Goal: Information Seeking & Learning: Learn about a topic

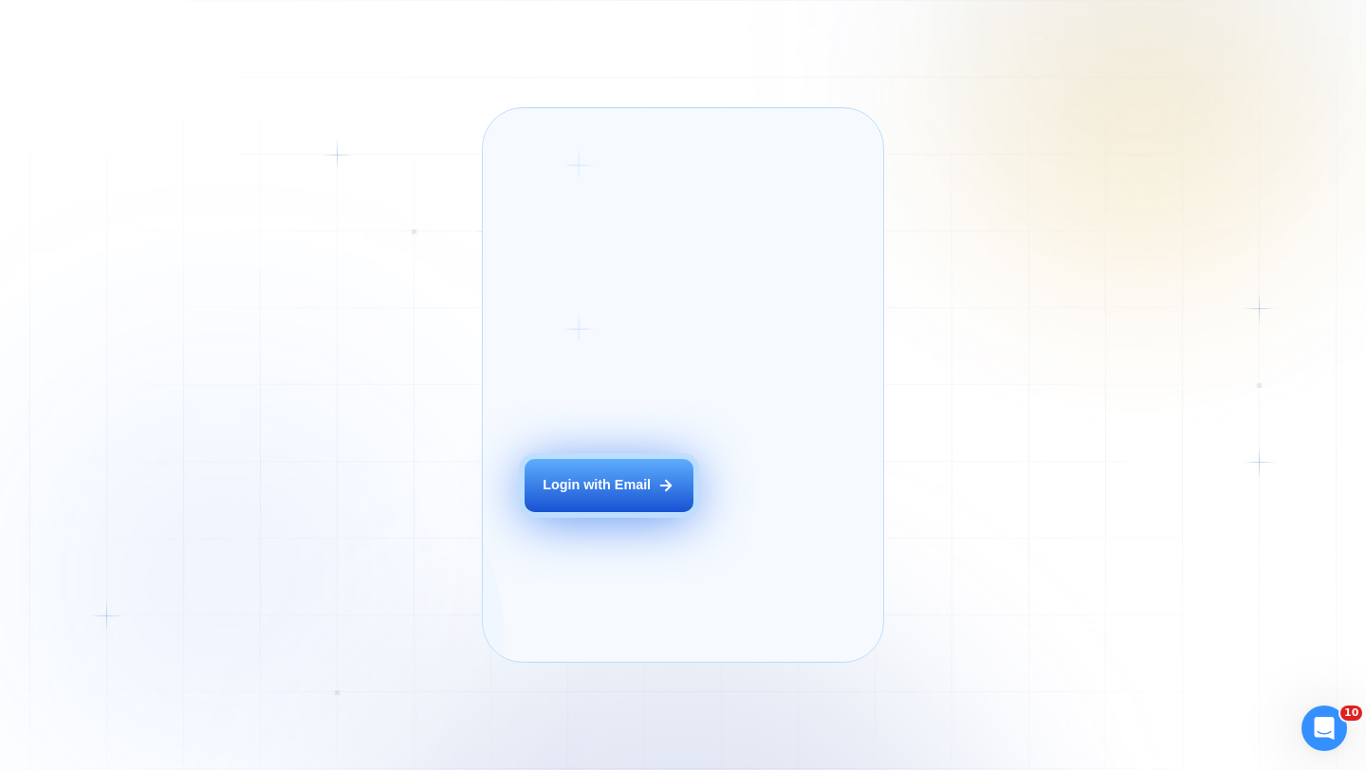
click at [613, 512] on button "Login with Email" at bounding box center [609, 485] width 169 height 53
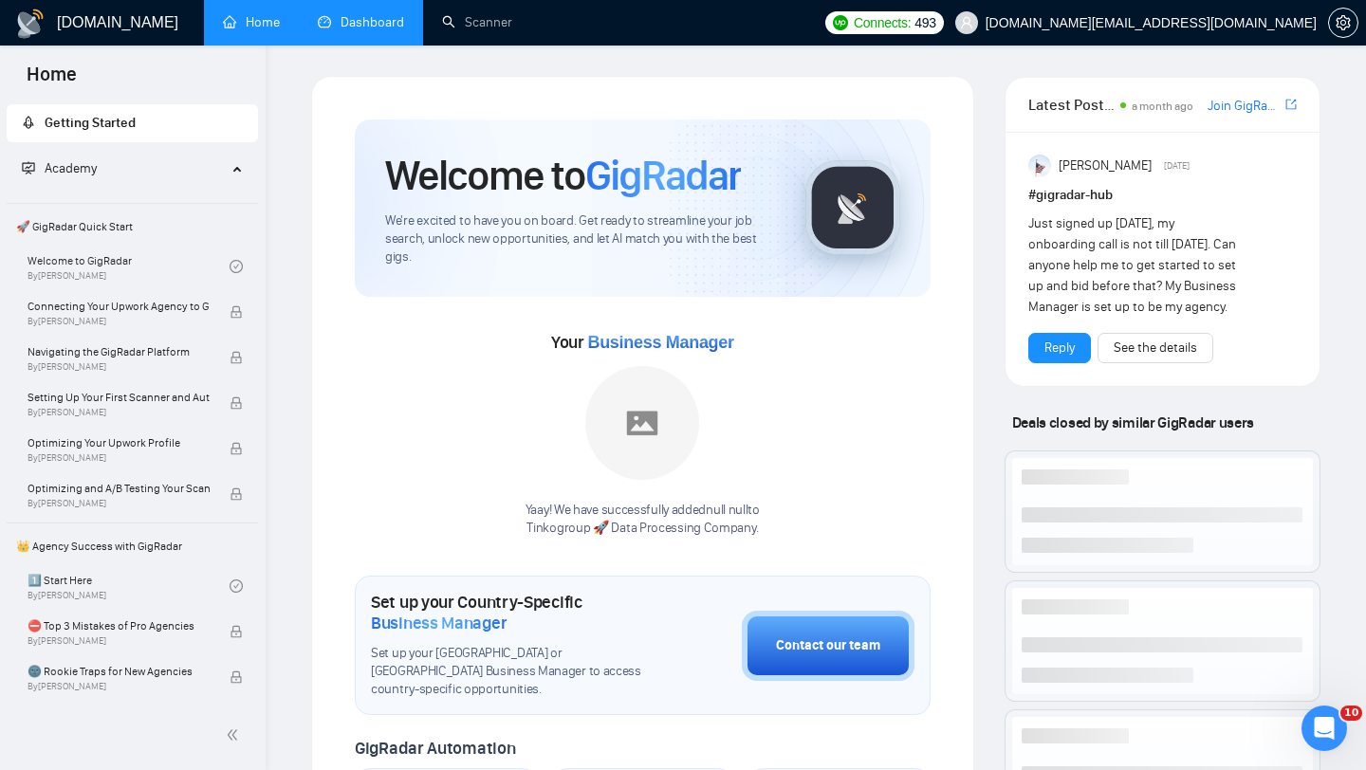
click at [373, 24] on link "Dashboard" at bounding box center [361, 22] width 86 height 16
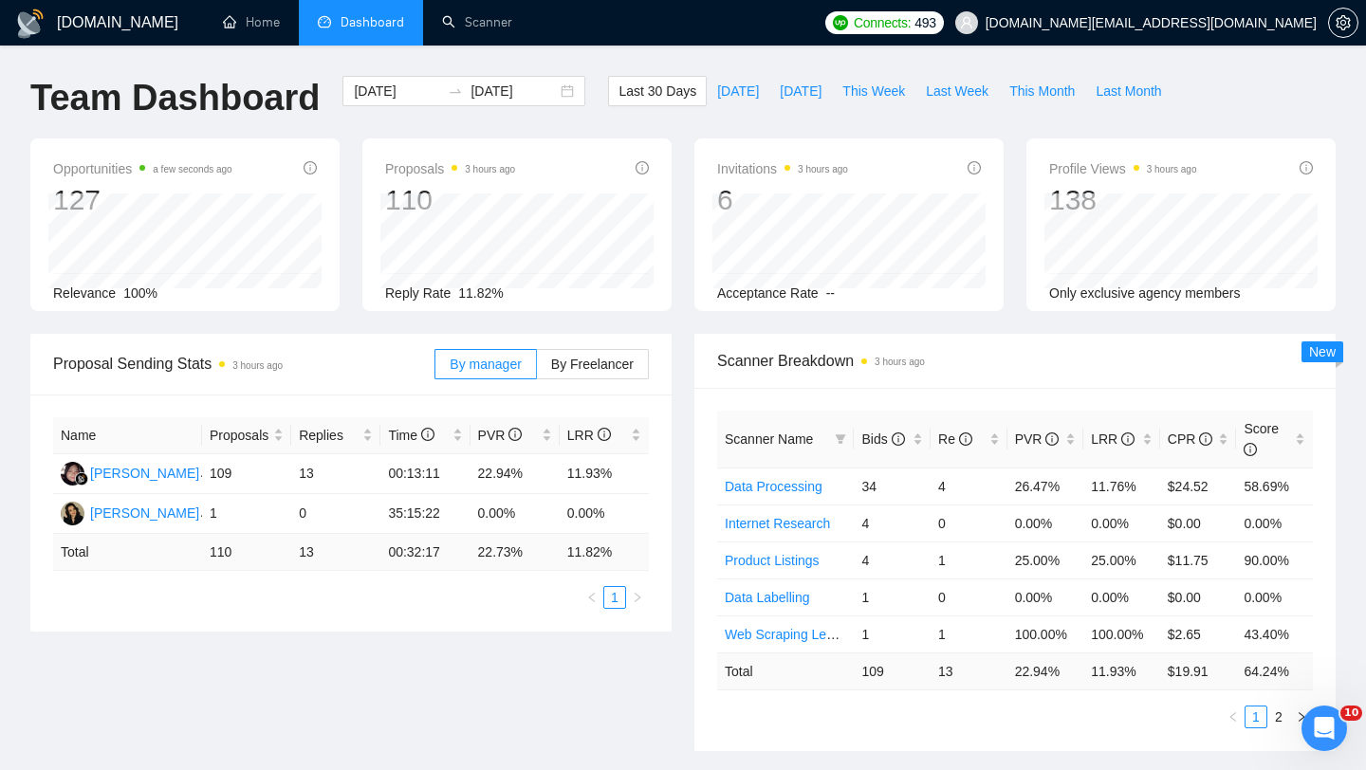
click at [892, 106] on div "Last 30 Days Today Yesterday This Week Last Week This Month Last Month" at bounding box center [890, 107] width 586 height 63
click at [878, 92] on span "This Week" at bounding box center [873, 91] width 63 height 21
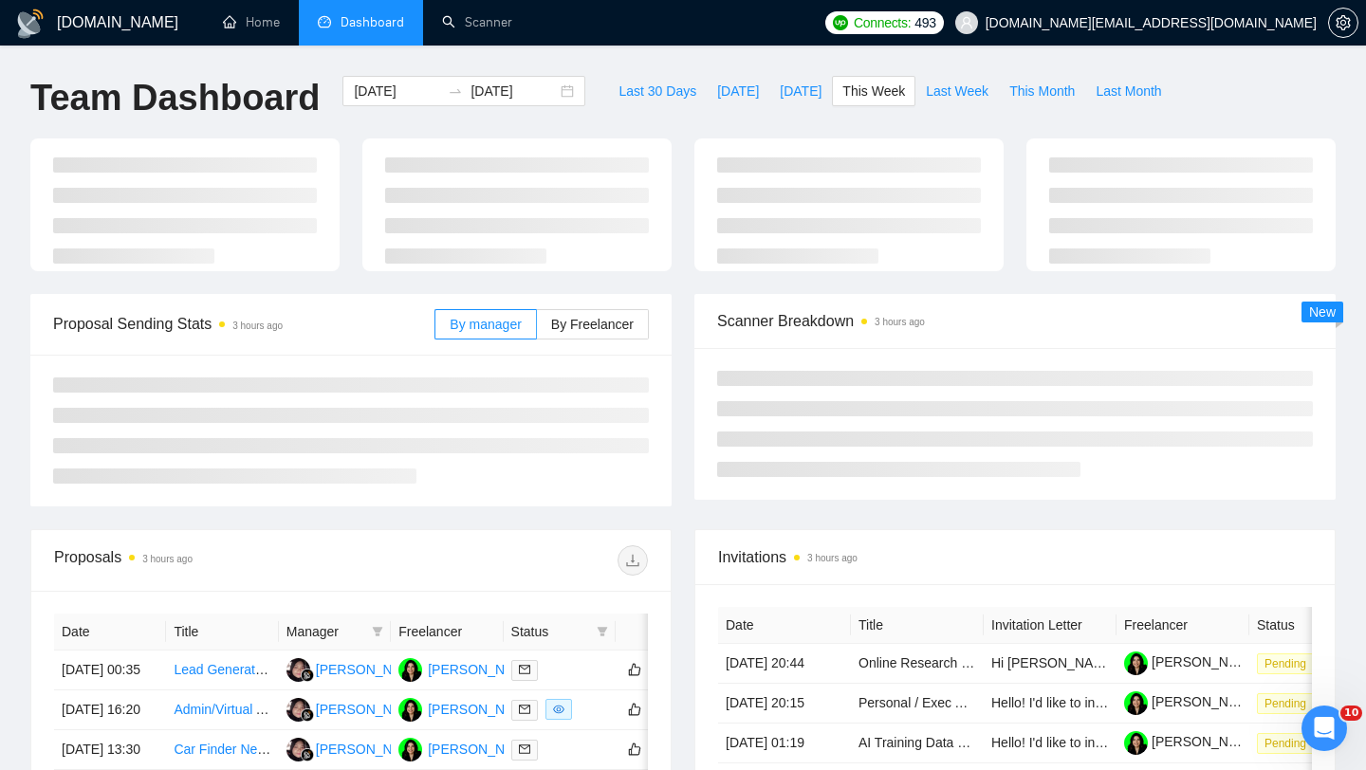
type input "2025-09-22"
type input "2025-09-28"
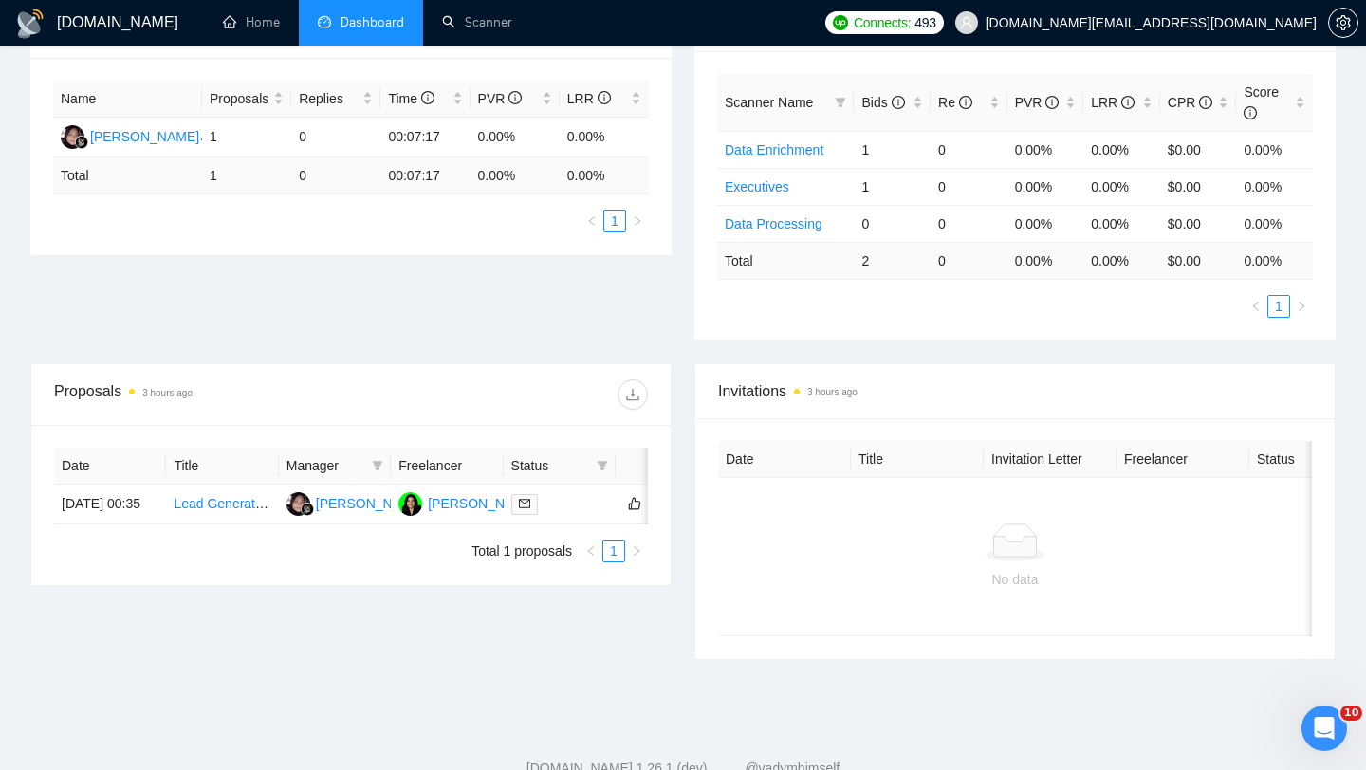
scroll to position [284, 0]
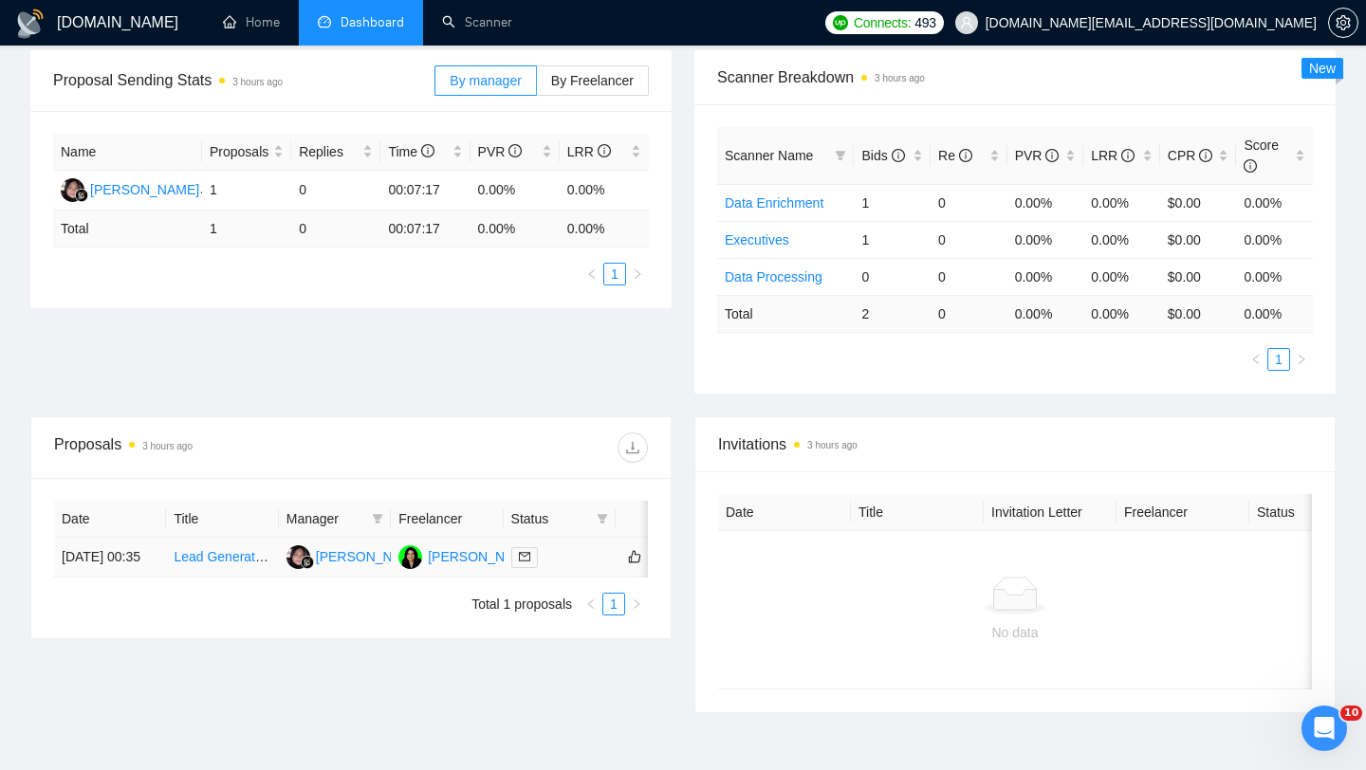
click at [233, 564] on link "Lead Generation & Contract Opportunity Monitoring for Geophysics" at bounding box center [372, 556] width 396 height 15
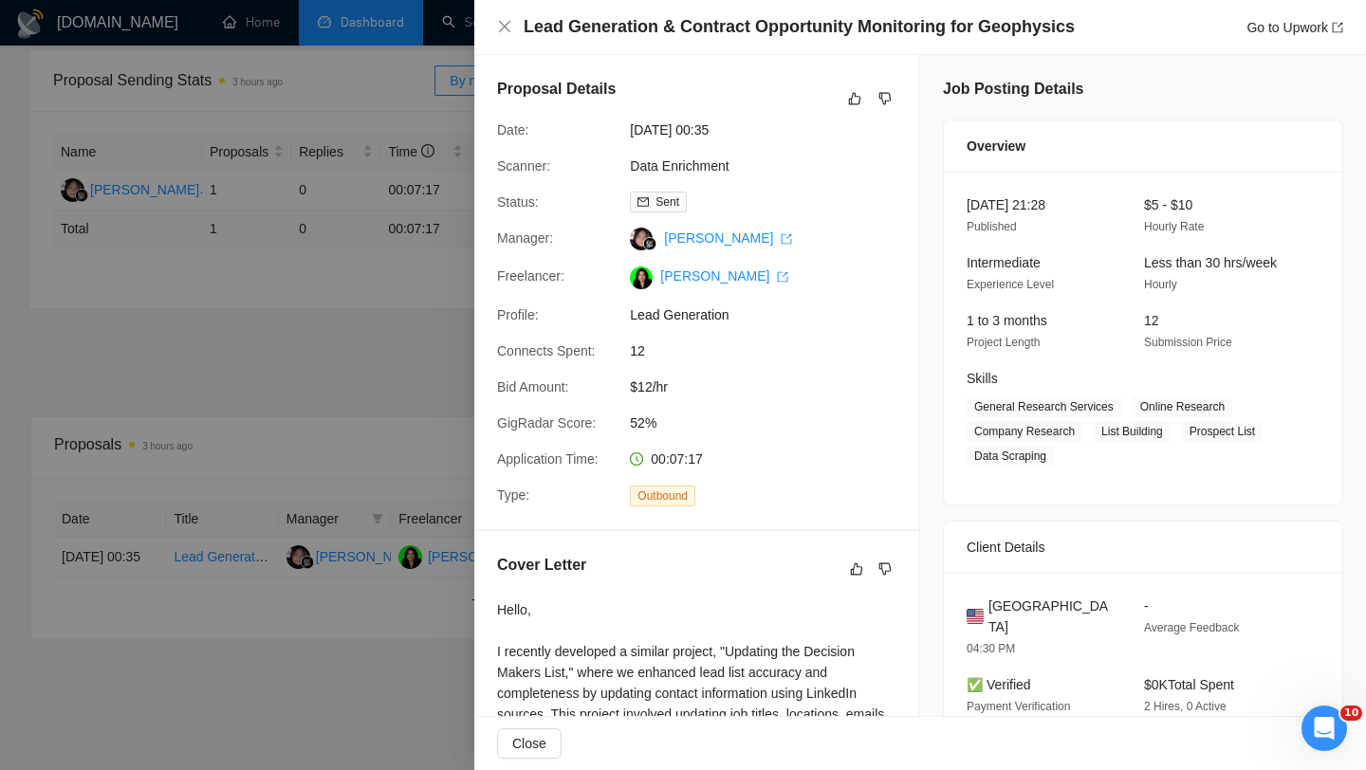
click at [759, 35] on h4 "Lead Generation & Contract Opportunity Monitoring for Geophysics" at bounding box center [799, 27] width 551 height 24
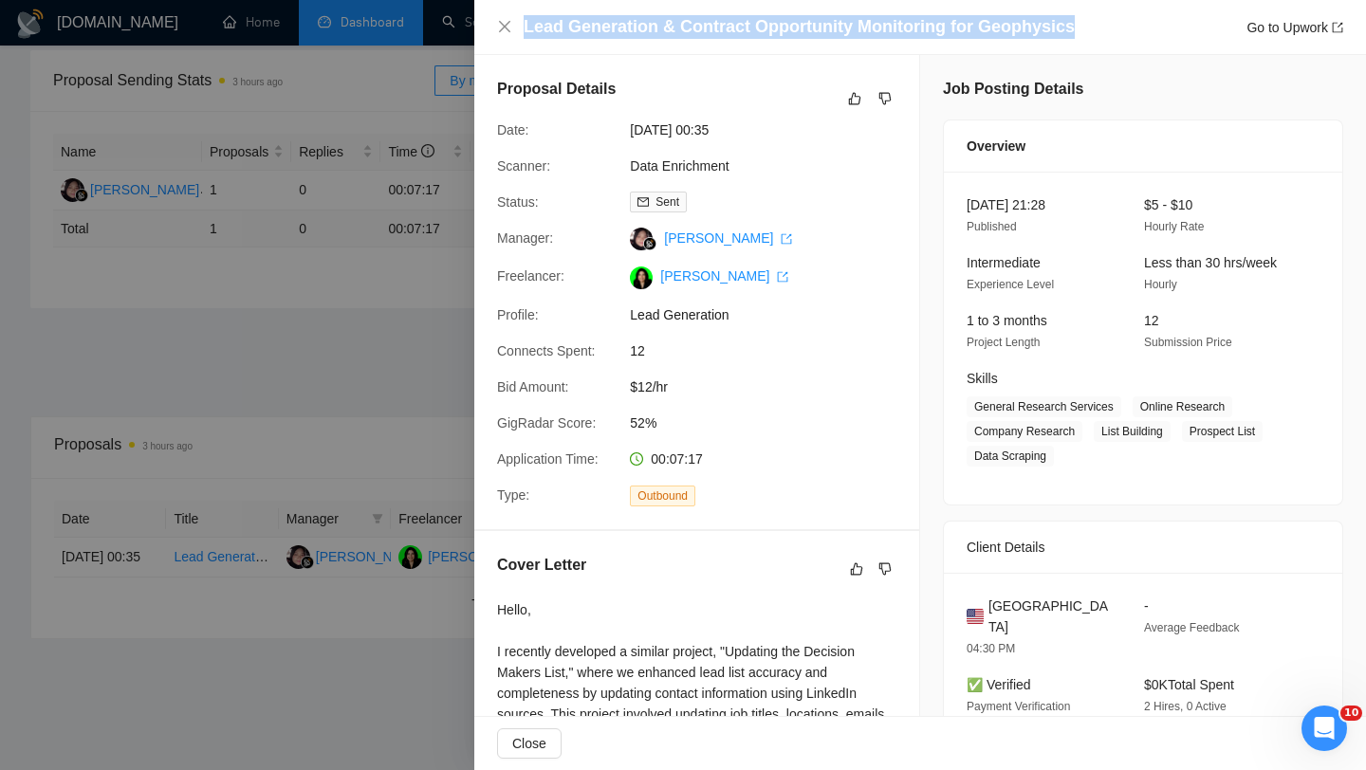
copy h4 "Lead Generation & Contract Opportunity Monitoring for Geophysics"
click at [213, 257] on div at bounding box center [683, 385] width 1366 height 770
